Goal: Complete application form

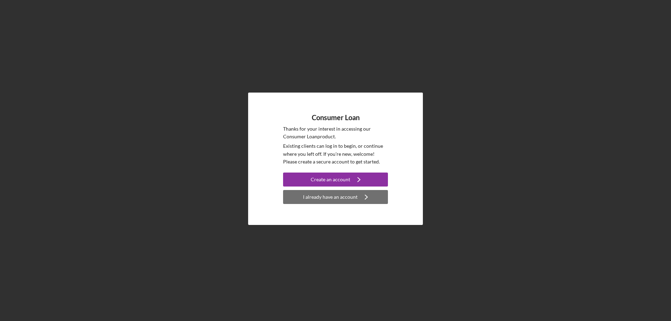
click at [342, 195] on div "I already have an account" at bounding box center [330, 197] width 55 height 14
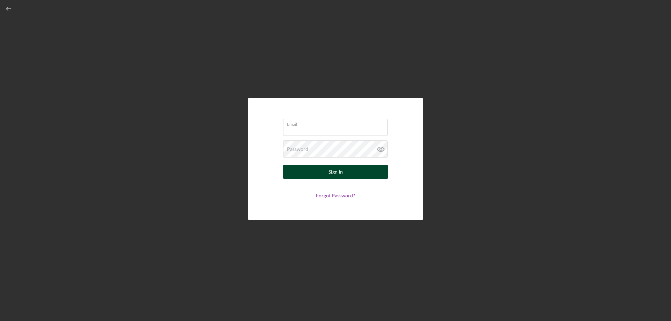
type input "[EMAIL_ADDRESS][DOMAIN_NAME]"
click at [332, 168] on div "Sign In" at bounding box center [336, 172] width 14 height 14
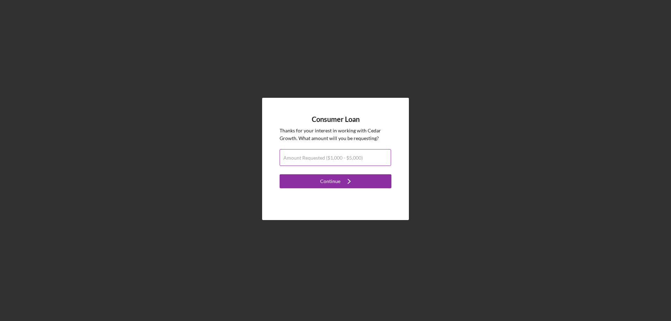
click at [354, 159] on label "Amount Requested ($1,000 - $5,000)" at bounding box center [322, 158] width 79 height 6
click at [354, 159] on input "Amount Requested ($1,000 - $5,000)" at bounding box center [336, 157] width 112 height 17
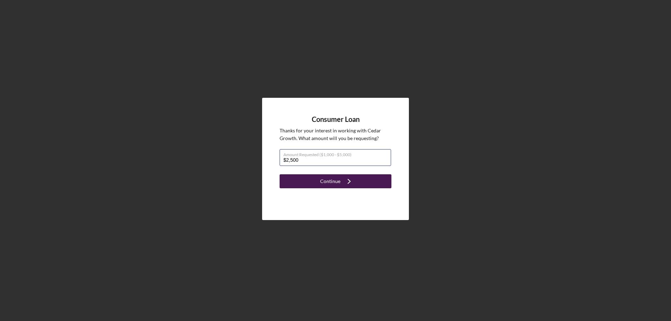
type input "$2,500"
click at [354, 183] on icon "Icon/Navigate" at bounding box center [348, 181] width 17 height 17
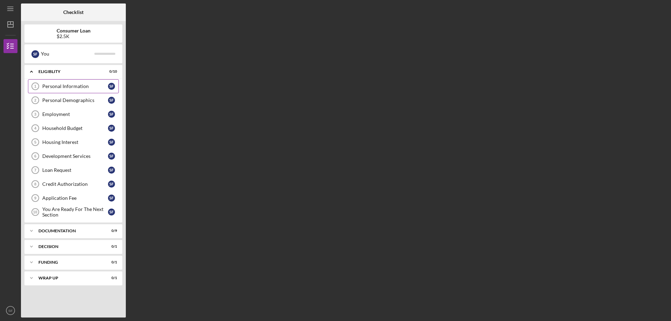
click at [69, 83] on link "Personal Information 1 Personal Information S F" at bounding box center [73, 86] width 91 height 14
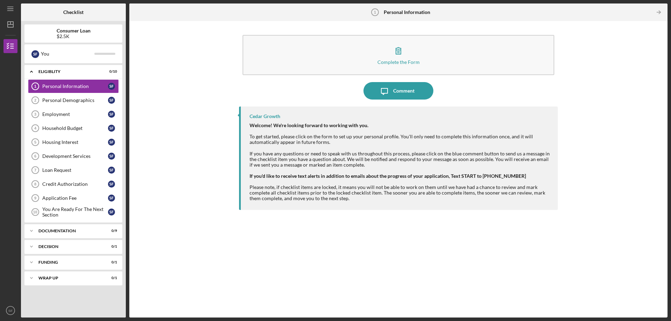
click at [407, 80] on div "Complete the Form Form" at bounding box center [398, 56] width 319 height 51
click at [406, 96] on div "Comment" at bounding box center [403, 90] width 21 height 17
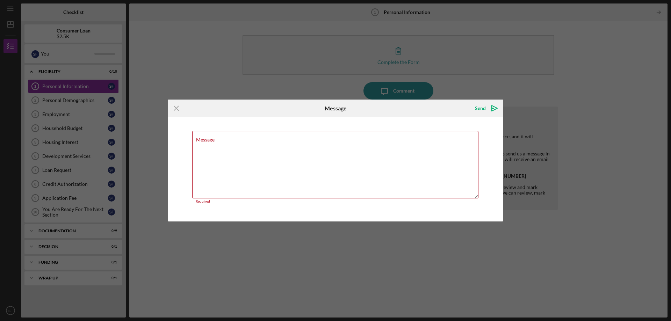
click at [126, 85] on div "Icon/Menu Close Message Send Icon/icon-invite-send Message Required Cancel Send…" at bounding box center [335, 160] width 671 height 321
click at [175, 111] on icon "Icon/Menu Close" at bounding box center [176, 108] width 17 height 17
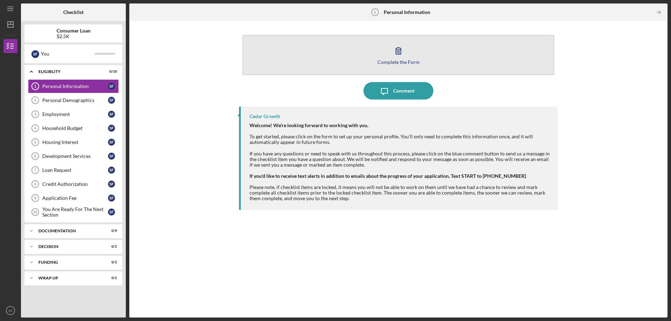
click at [451, 56] on button "Complete the Form Form" at bounding box center [399, 55] width 312 height 40
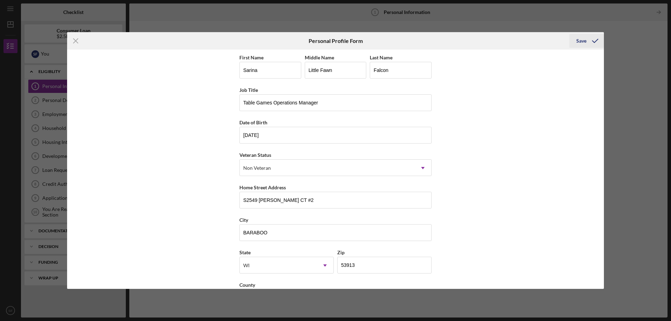
click at [582, 43] on div "Save" at bounding box center [581, 41] width 10 height 14
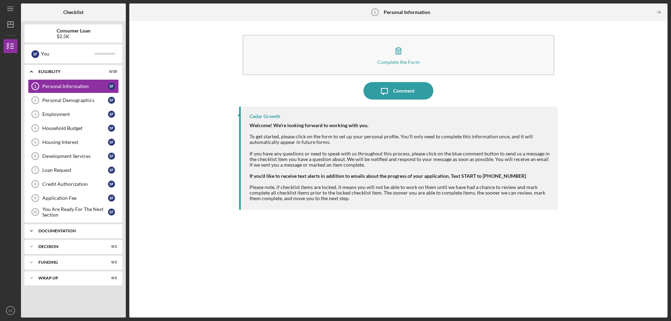
click at [77, 231] on div "Documentation" at bounding box center [75, 231] width 75 height 4
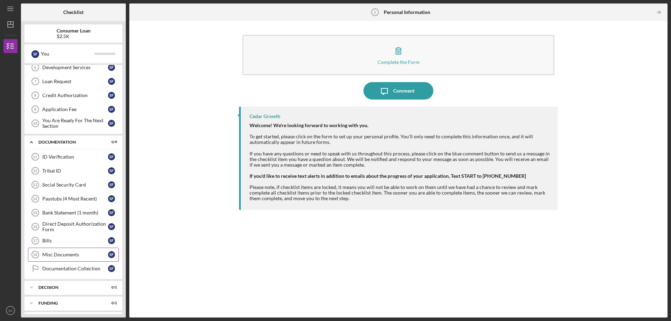
scroll to position [105, 0]
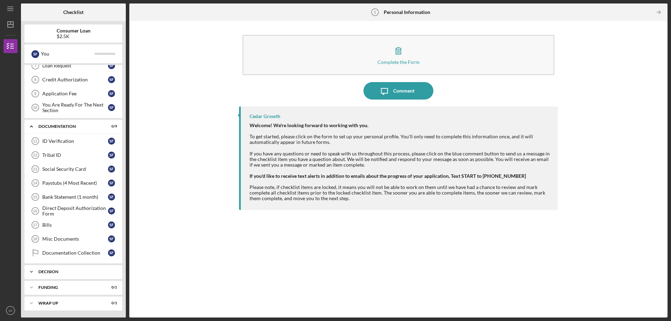
click at [74, 267] on div "Icon/Expander Decision 0 / 1" at bounding box center [73, 272] width 98 height 14
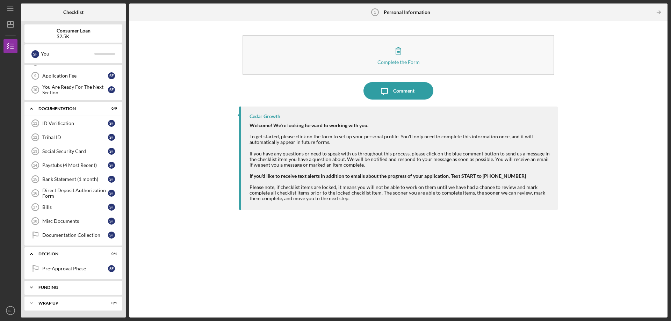
click at [73, 290] on div "Icon/Expander Funding 0 / 1" at bounding box center [73, 288] width 98 height 14
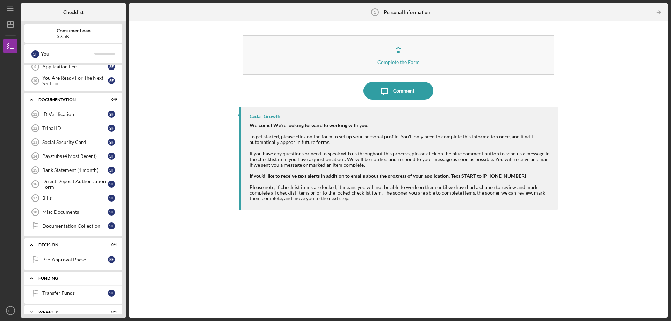
scroll to position [140, 0]
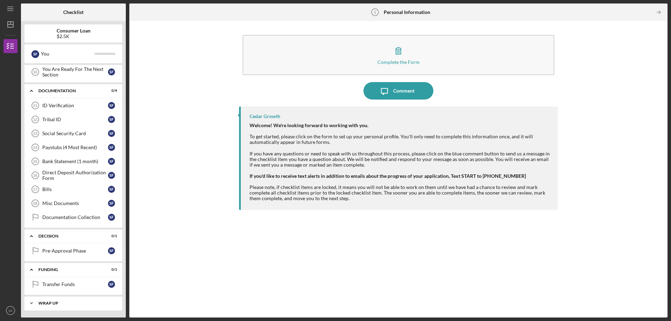
click at [75, 310] on div "Icon/Expander Wrap up 0 / 1" at bounding box center [73, 303] width 98 height 14
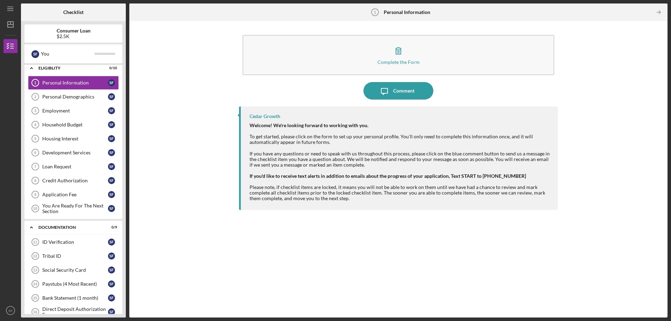
scroll to position [0, 0]
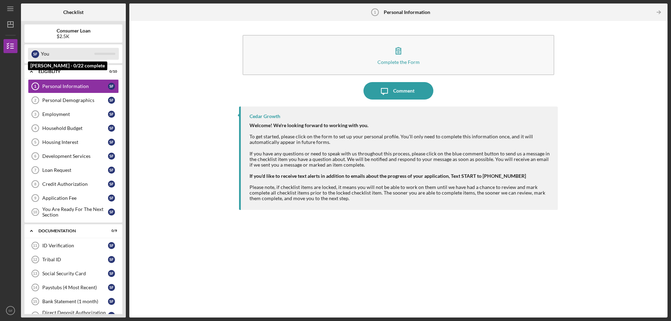
click at [85, 52] on div "You" at bounding box center [67, 54] width 53 height 12
click at [110, 62] on div "S F You [PERSON_NAME] - 0/22 complete" at bounding box center [73, 53] width 98 height 19
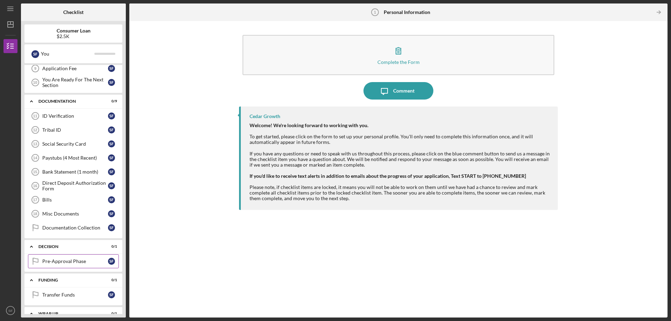
scroll to position [158, 0]
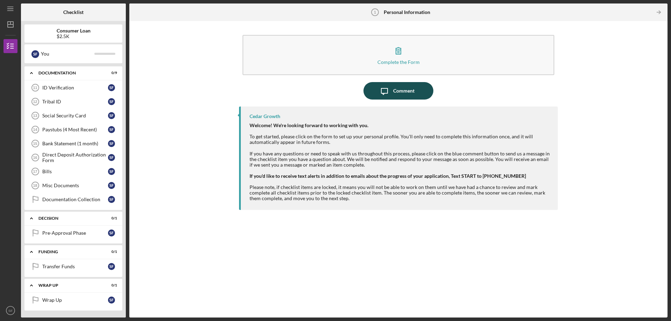
click at [401, 86] on div "Comment" at bounding box center [403, 90] width 21 height 17
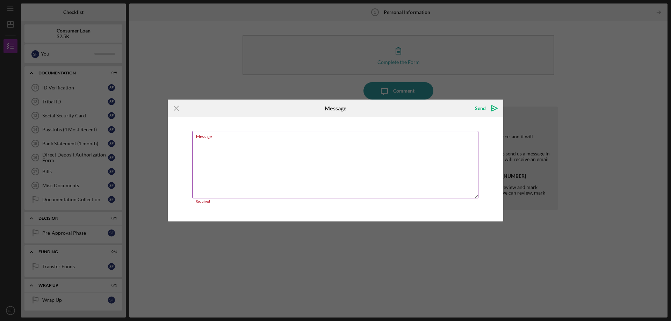
click at [354, 164] on textarea "Message" at bounding box center [335, 164] width 286 height 67
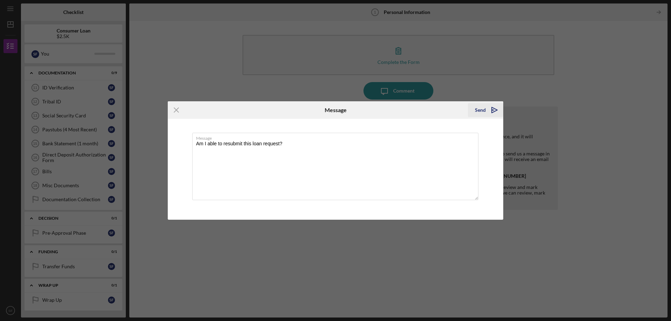
type textarea "Am I able to resubmit this loan request?"
click at [501, 108] on icon "Icon/icon-invite-send" at bounding box center [494, 109] width 17 height 17
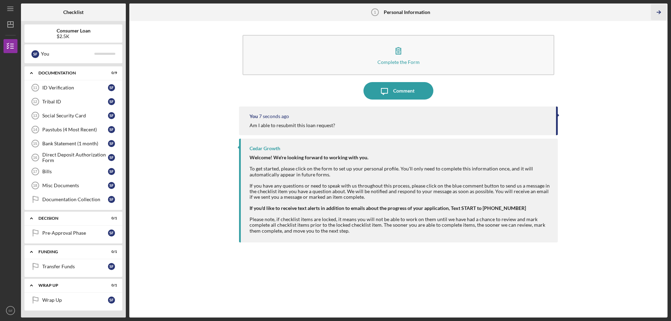
click at [657, 13] on icon "Icon/Table Pagination Arrow" at bounding box center [659, 13] width 16 height 16
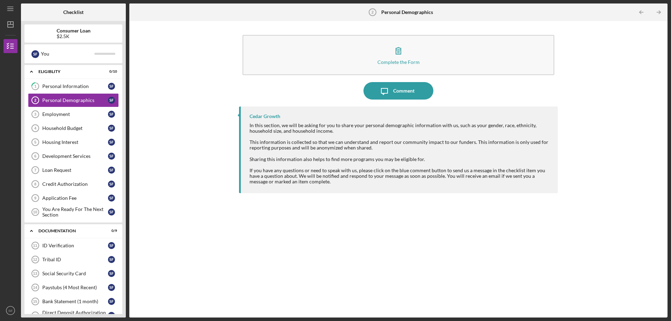
click at [90, 34] on div "$2.5K" at bounding box center [74, 37] width 34 height 6
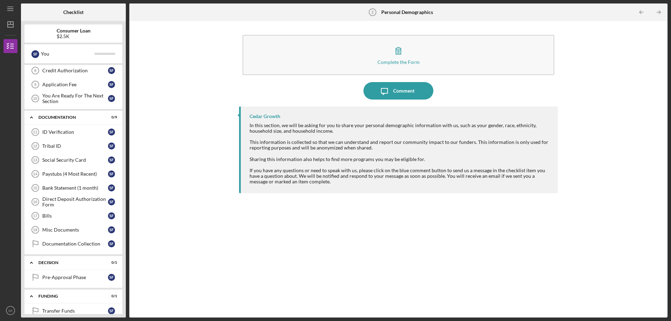
scroll to position [158, 0]
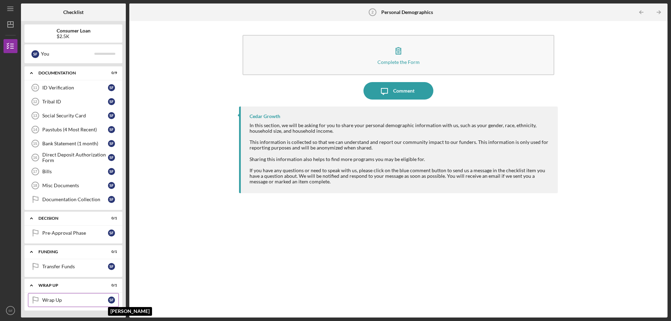
click at [112, 298] on div "S F" at bounding box center [111, 300] width 7 height 7
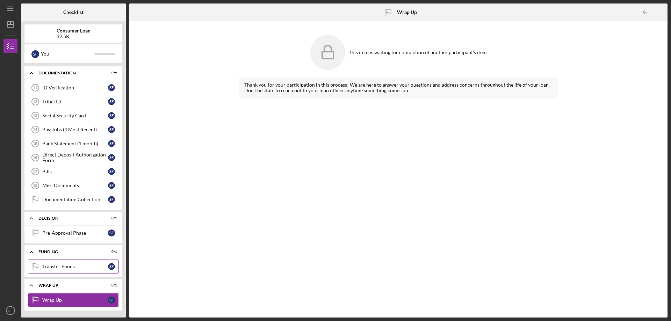
click at [75, 267] on div "Transfer Funds" at bounding box center [75, 267] width 66 height 6
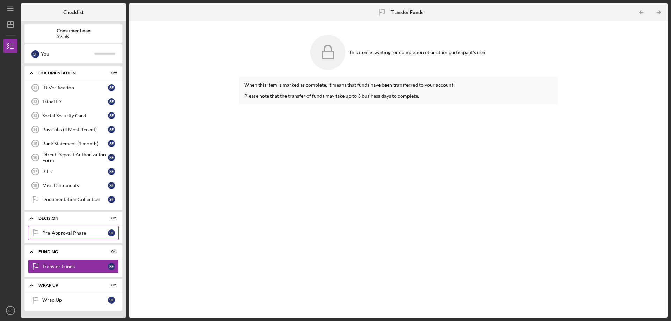
click at [92, 234] on div "Pre-Approval Phase" at bounding box center [75, 233] width 66 height 6
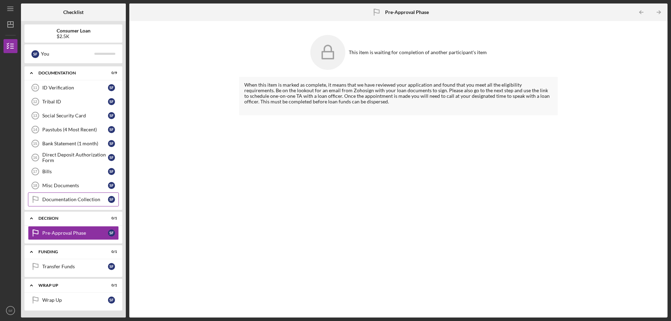
click at [95, 201] on div "Documentation Collection" at bounding box center [75, 200] width 66 height 6
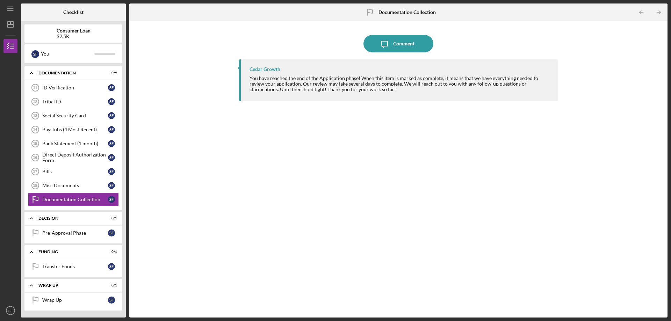
click at [15, 74] on div at bounding box center [10, 115] width 14 height 125
click at [8, 9] on icon "Icon/Menu" at bounding box center [11, 9] width 16 height 16
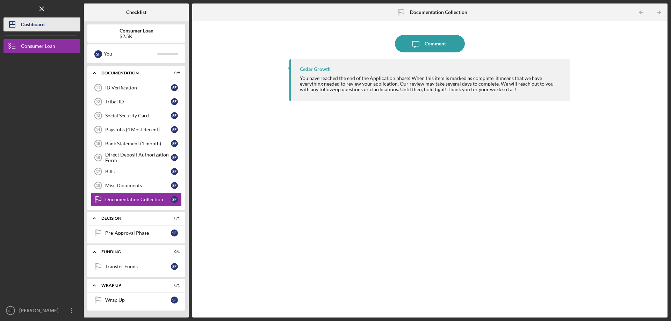
click at [8, 24] on icon "Icon/Dashboard" at bounding box center [11, 24] width 17 height 17
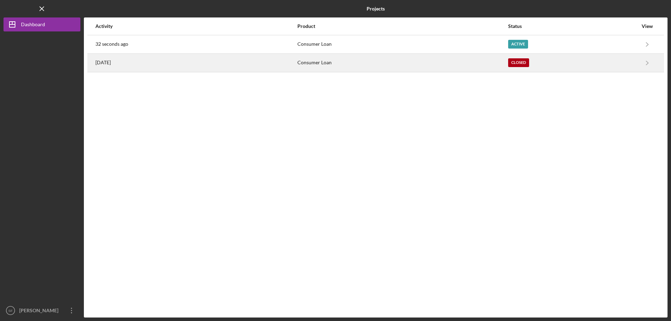
click at [424, 67] on div "Consumer Loan" at bounding box center [402, 62] width 210 height 17
